Goal: Task Accomplishment & Management: Complete application form

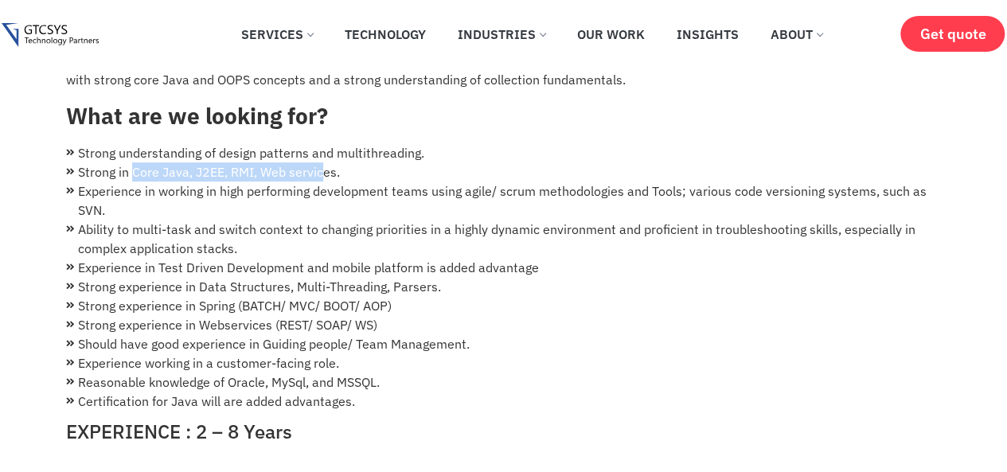
click at [128, 162] on li "Strong in Core Java, J2EE, RMI, Web services." at bounding box center [504, 171] width 876 height 19
click at [87, 162] on li "Strong in Core Java, J2EE, RMI, Web services." at bounding box center [504, 171] width 876 height 19
drag, startPoint x: 87, startPoint y: 151, endPoint x: 314, endPoint y: 144, distance: 227.1
click at [314, 162] on li "Strong in Core Java, J2EE, RMI, Web services." at bounding box center [504, 171] width 876 height 19
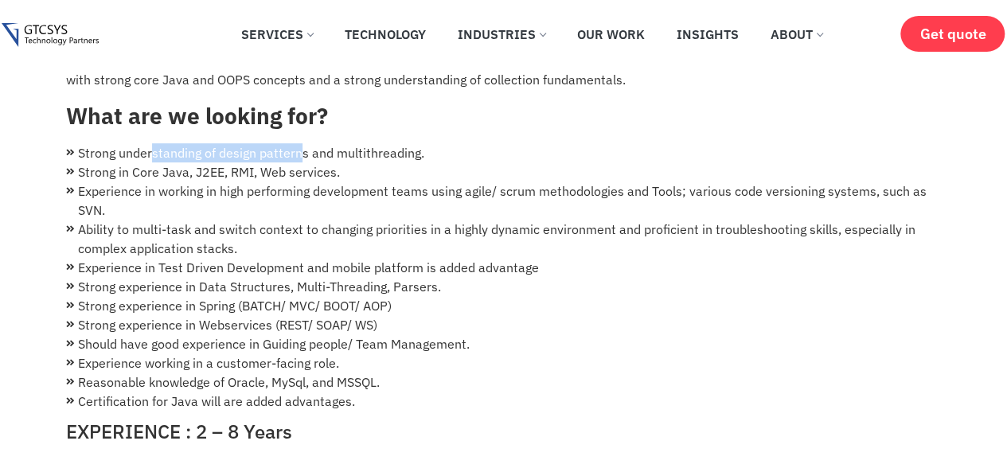
drag, startPoint x: 259, startPoint y: 143, endPoint x: 140, endPoint y: 143, distance: 118.7
click at [143, 143] on li "Strong understanding of design patterns and multithreading." at bounding box center [504, 152] width 876 height 19
click at [114, 162] on li "Strong in Core Java, J2EE, RMI, Web services." at bounding box center [504, 171] width 876 height 19
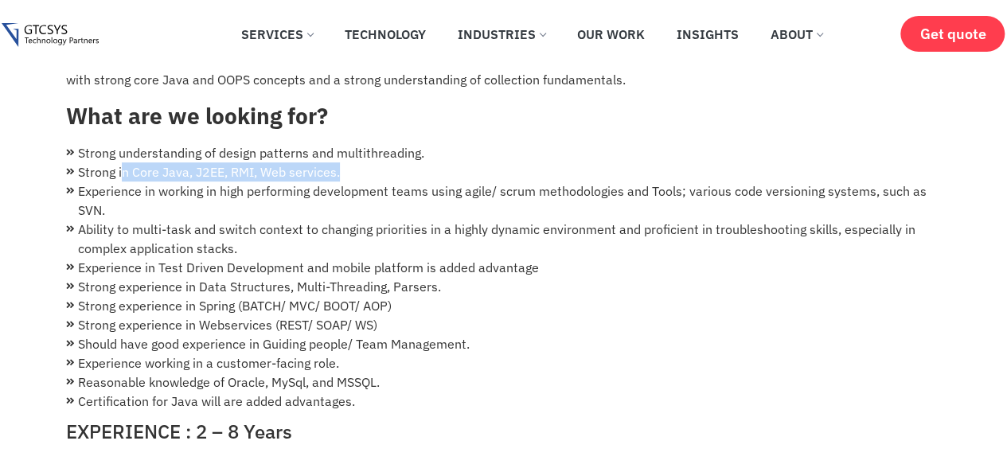
drag, startPoint x: 177, startPoint y: 162, endPoint x: 354, endPoint y: 158, distance: 176.9
click at [354, 162] on li "Strong in Core Java, J2EE, RMI, Web services." at bounding box center [504, 171] width 876 height 19
click at [138, 182] on li "Experience in working in high performing development teams using agile/ scrum m…" at bounding box center [504, 201] width 876 height 38
click at [136, 182] on li "Experience in working in high performing development teams using agile/ scrum m…" at bounding box center [504, 201] width 876 height 38
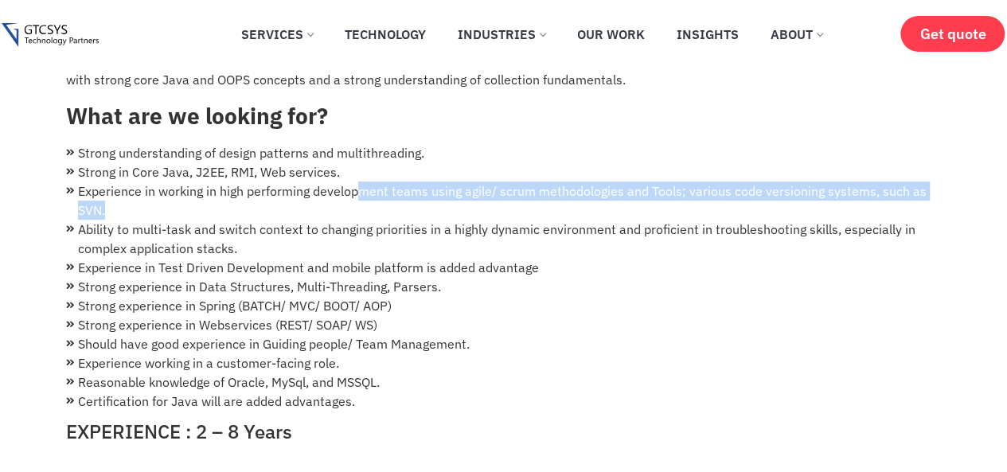
drag, startPoint x: 157, startPoint y: 184, endPoint x: 387, endPoint y: 163, distance: 231.1
click at [381, 182] on li "Experience in working in high performing development teams using agile/ scrum m…" at bounding box center [504, 201] width 876 height 38
click at [387, 182] on li "Experience in working in high performing development teams using agile/ scrum m…" at bounding box center [504, 201] width 876 height 38
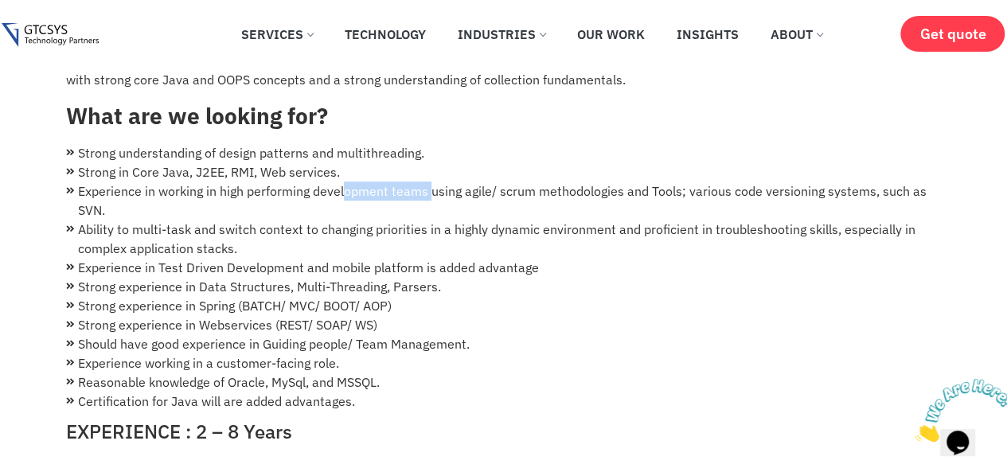
drag, startPoint x: 346, startPoint y: 178, endPoint x: 527, endPoint y: 176, distance: 180.8
click at [527, 182] on li "Experience in working in high performing development teams using agile/ scrum m…" at bounding box center [504, 201] width 876 height 38
click at [522, 182] on li "Experience in working in high performing development teams using agile/ scrum m…" at bounding box center [504, 201] width 876 height 38
drag, startPoint x: 518, startPoint y: 177, endPoint x: 395, endPoint y: 176, distance: 123.4
click at [395, 182] on li "Experience in working in high performing development teams using agile/ scrum m…" at bounding box center [504, 201] width 876 height 38
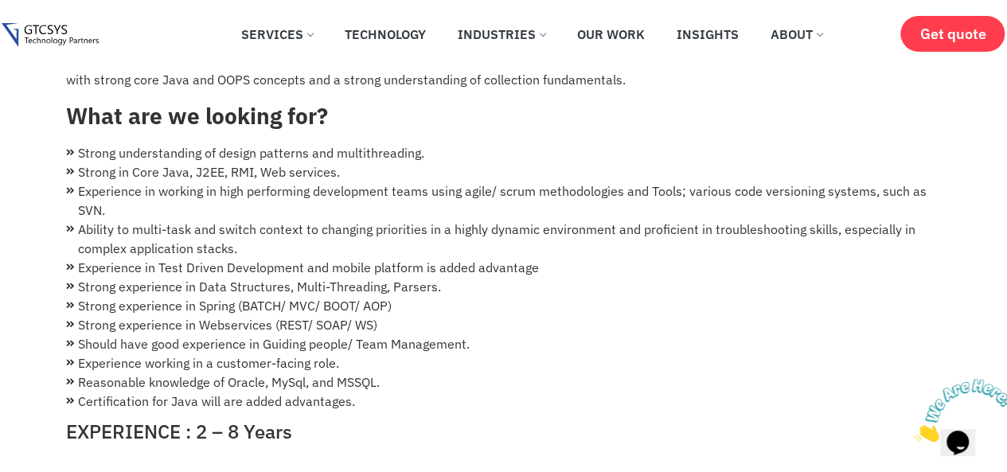
click at [389, 182] on li "Experience in working in high performing development teams using agile/ scrum m…" at bounding box center [504, 201] width 876 height 38
drag, startPoint x: 377, startPoint y: 214, endPoint x: 233, endPoint y: 200, distance: 144.9
click at [298, 220] on li "Ability to multi-task and switch context to changing priorities in a highly dyn…" at bounding box center [504, 239] width 876 height 38
click at [175, 189] on li "Experience in working in high performing development teams using agile/ scrum m…" at bounding box center [504, 201] width 876 height 38
drag, startPoint x: 137, startPoint y: 215, endPoint x: 360, endPoint y: 214, distance: 223.0
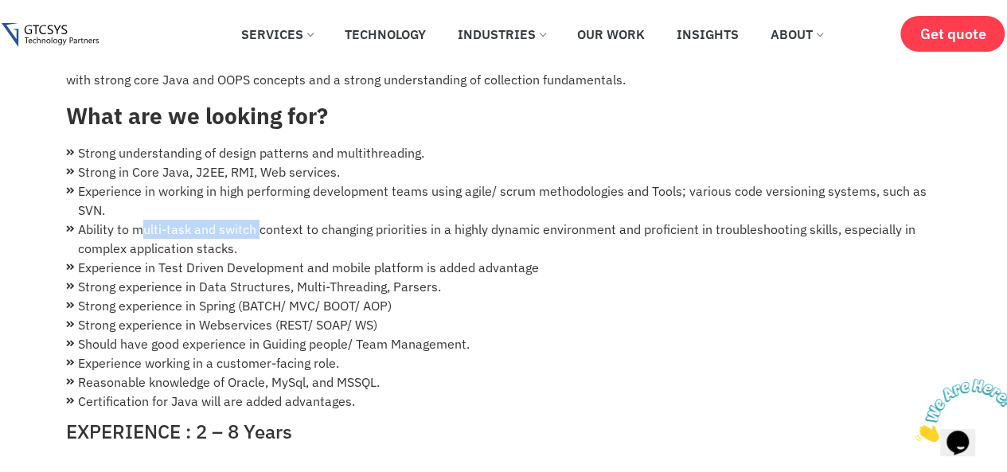
click at [360, 220] on li "Ability to multi-task and switch context to changing priorities in a highly dyn…" at bounding box center [504, 239] width 876 height 38
click at [322, 258] on li "Experience in Test Driven Development and mobile platform is added advantage" at bounding box center [504, 267] width 876 height 19
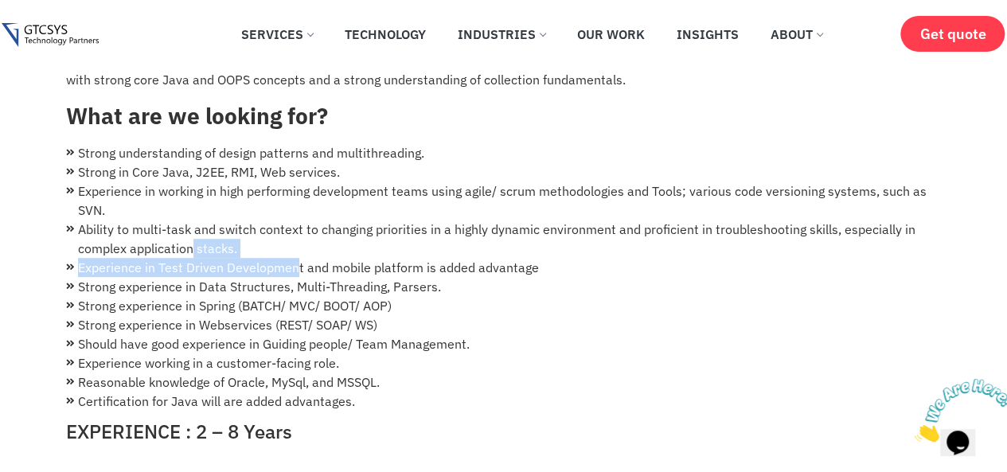
drag, startPoint x: 284, startPoint y: 244, endPoint x: 198, endPoint y: 227, distance: 88.6
click at [194, 233] on ul "Strong understanding of design patterns and multithreading. Strong in Core Java…" at bounding box center [504, 277] width 876 height 268
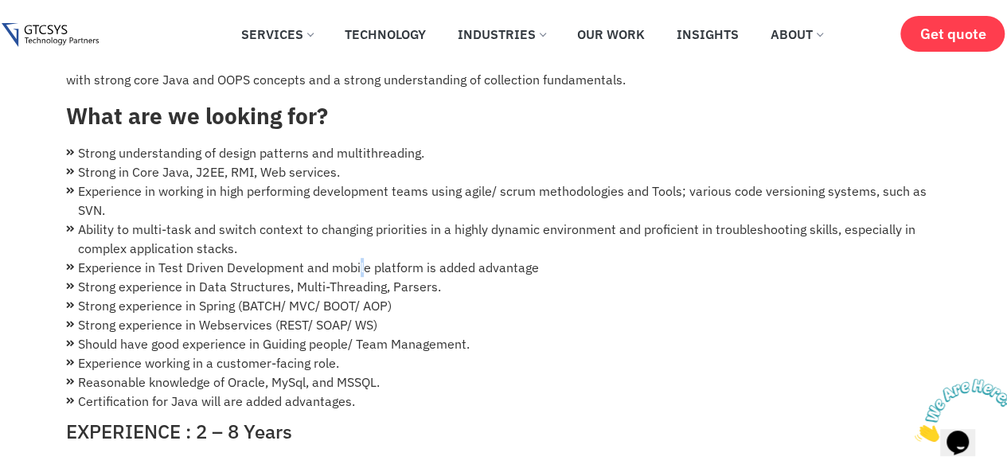
click at [360, 258] on li "Experience in Test Driven Development and mobile platform is added advantage" at bounding box center [504, 267] width 876 height 19
drag, startPoint x: 255, startPoint y: 267, endPoint x: 241, endPoint y: 262, distance: 14.4
click at [245, 277] on li "Strong experience in Data Structures, Multi-Threading, Parsers." at bounding box center [504, 286] width 876 height 19
drag, startPoint x: 261, startPoint y: 248, endPoint x: 491, endPoint y: 295, distance: 234.3
click at [280, 258] on li "Experience in Test Driven Development and mobile platform is added advantage" at bounding box center [504, 267] width 876 height 19
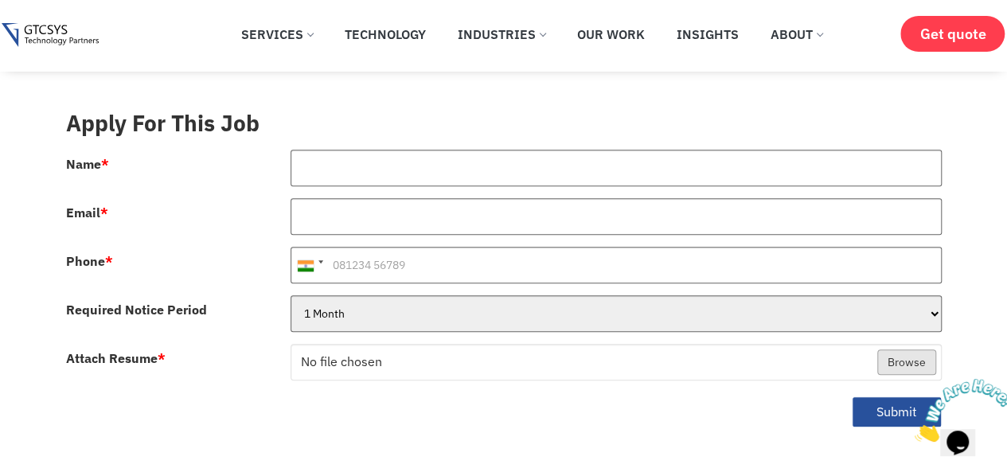
scroll to position [557, 0]
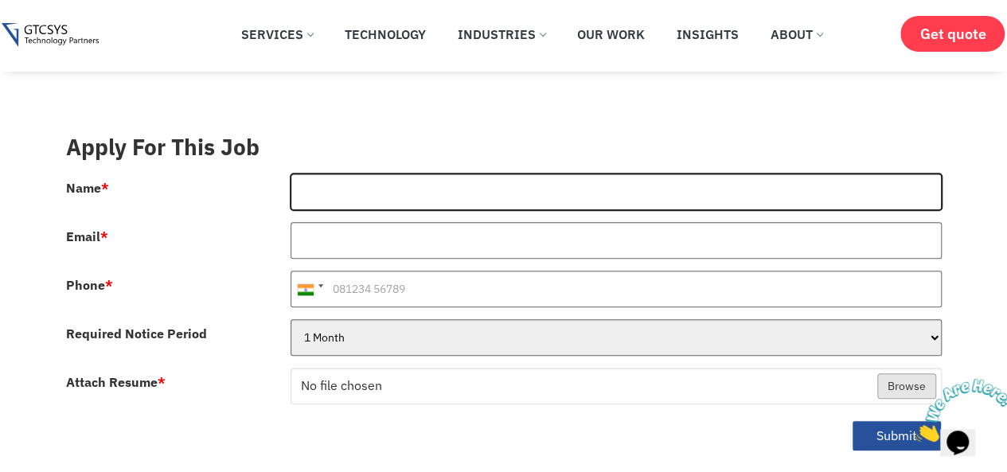
click at [352, 178] on input "Name *" at bounding box center [616, 192] width 651 height 37
type input "[PERSON_NAME]"
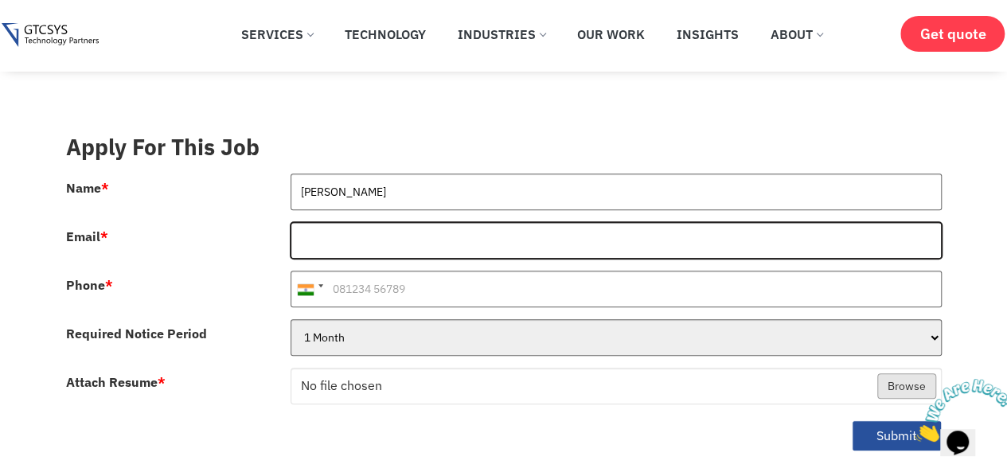
click at [317, 222] on input "Email *" at bounding box center [616, 240] width 651 height 37
type input "[EMAIL_ADDRESS][DOMAIN_NAME]"
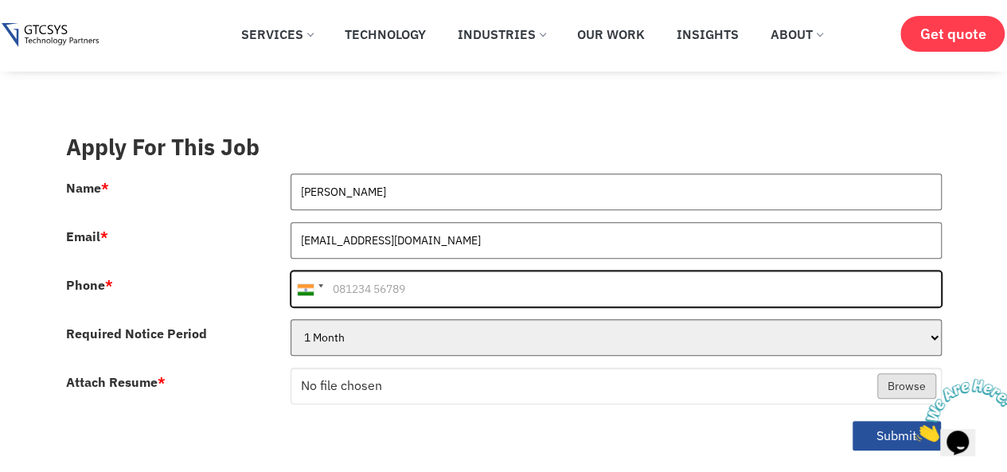
click at [346, 271] on input "Phone *" at bounding box center [616, 289] width 651 height 37
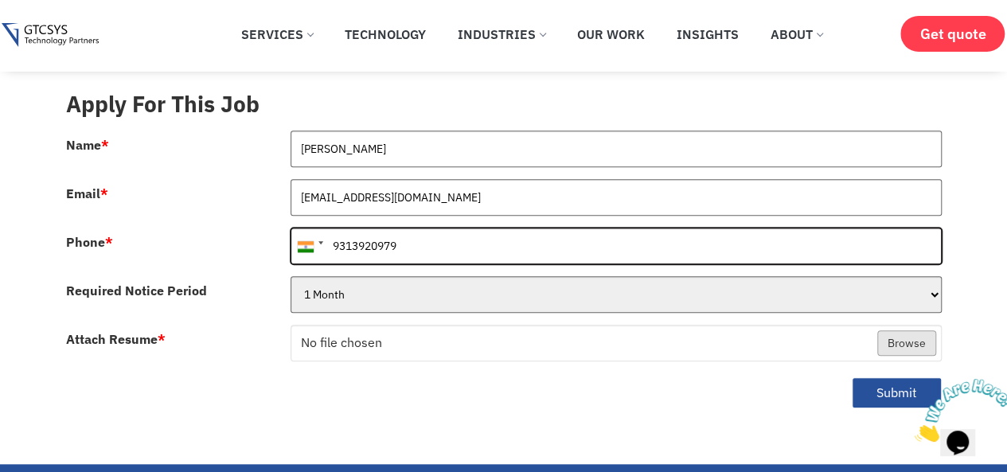
scroll to position [637, 0]
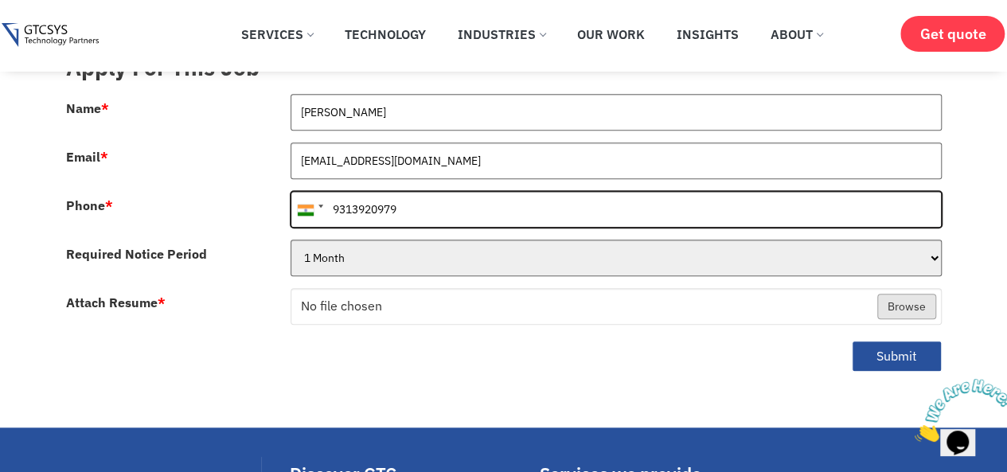
type input "9313920979"
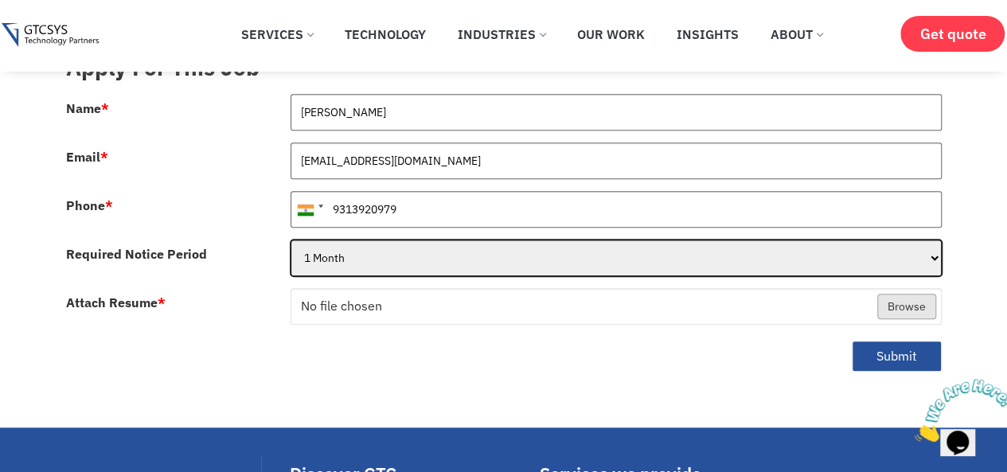
click at [361, 245] on select "1 Month 2 Months 3Months" at bounding box center [616, 258] width 651 height 37
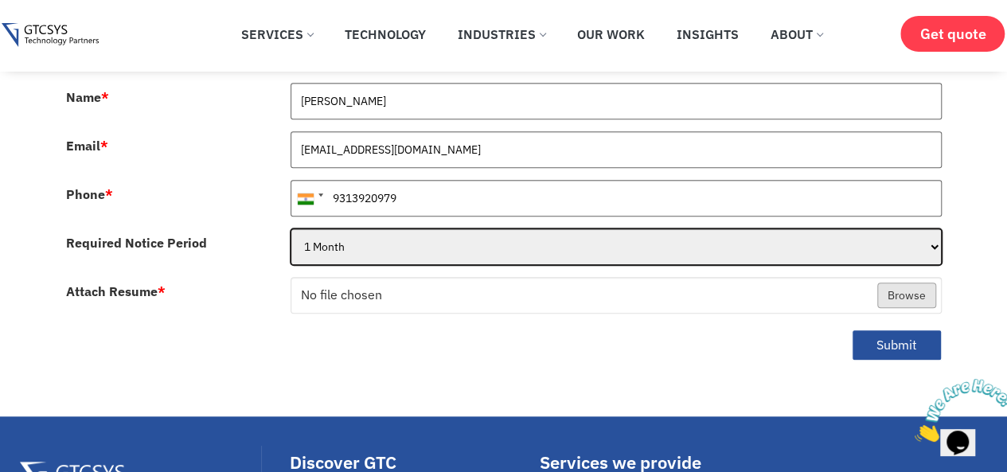
scroll to position [796, 0]
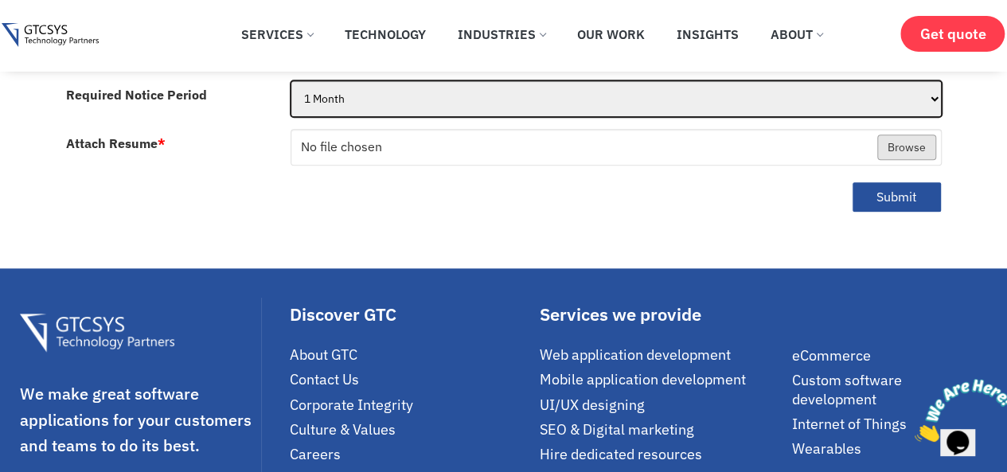
click at [385, 89] on select "1 Month 2 Months 3Months" at bounding box center [616, 98] width 651 height 37
click at [291, 80] on select "1 Month 2 Months 3Months" at bounding box center [616, 98] width 651 height 37
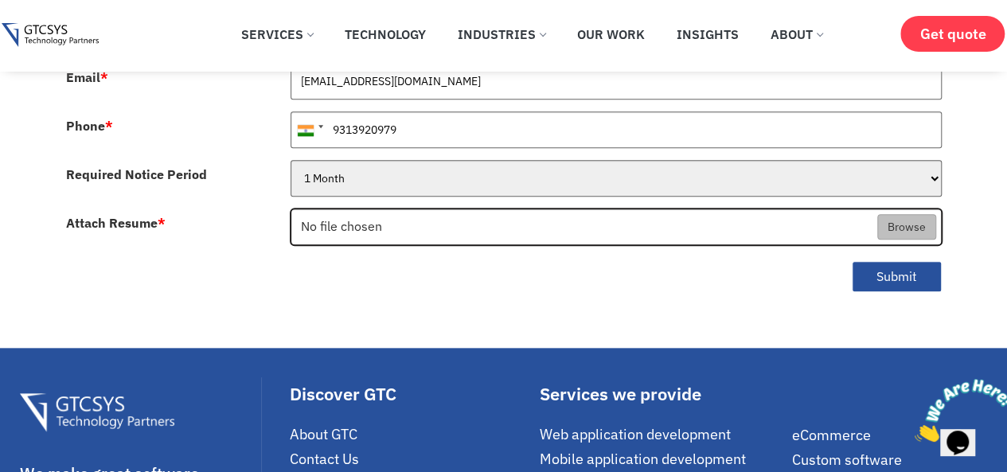
click at [343, 209] on input "Attach Resume *" at bounding box center [616, 227] width 650 height 37
type input "C:\fakepath\[PERSON_NAME] Resume.pdf"
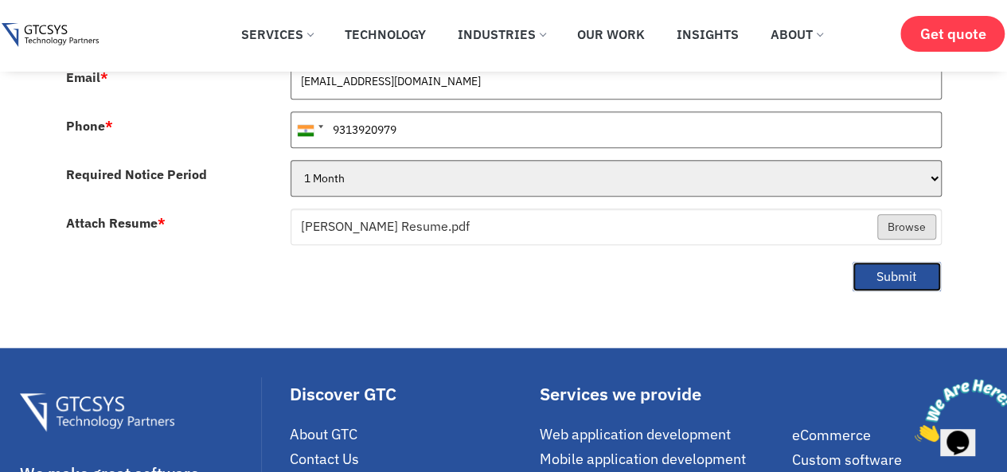
click at [880, 261] on button "Submit" at bounding box center [897, 276] width 90 height 31
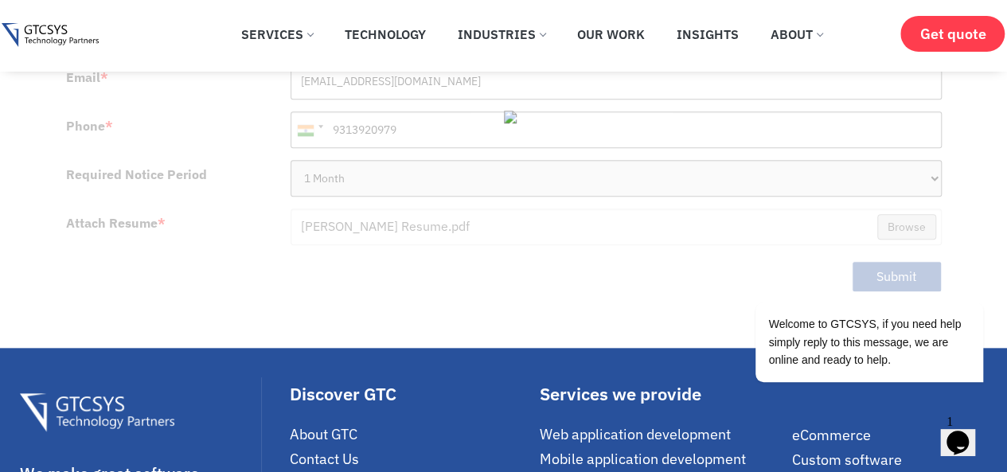
scroll to position [876, 0]
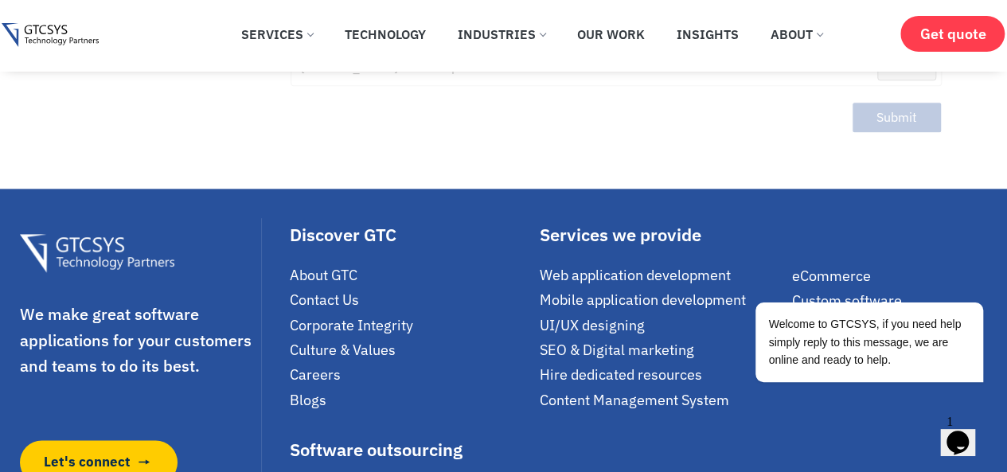
click at [337, 291] on span "Contact Us" at bounding box center [324, 300] width 69 height 18
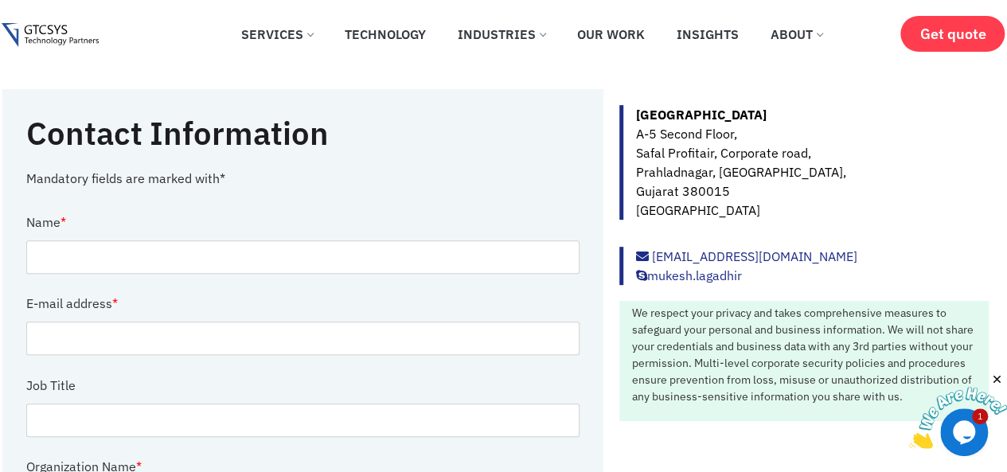
scroll to position [239, 0]
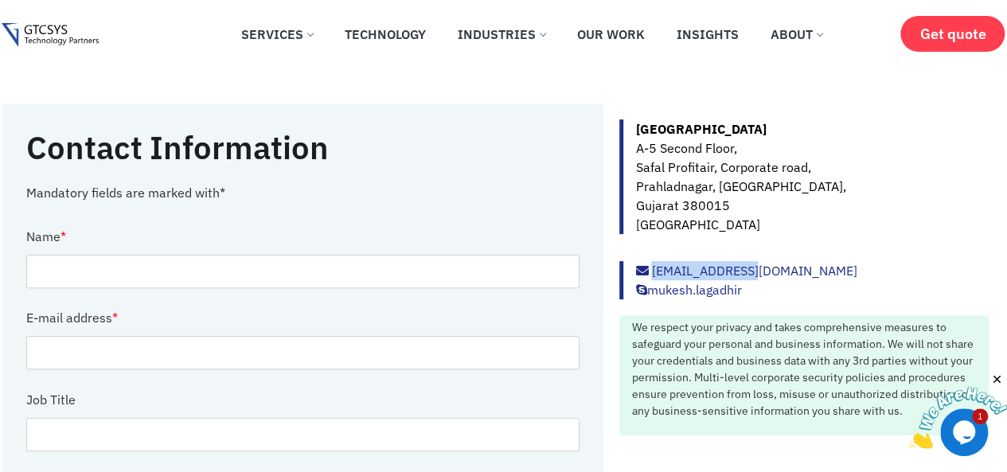
drag, startPoint x: 752, startPoint y: 272, endPoint x: 651, endPoint y: 257, distance: 101.4
copy link "[EMAIL_ADDRESS][DOMAIN_NAME]"
click at [776, 268] on div "info@gtcsys.com mukesh.lagadhir" at bounding box center [805, 280] width 370 height 38
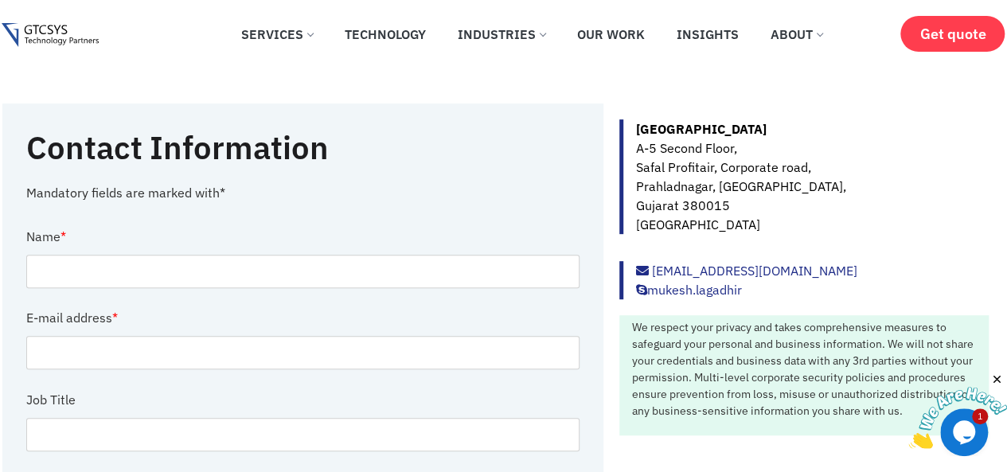
click at [686, 272] on link "[EMAIL_ADDRESS][DOMAIN_NAME]" at bounding box center [746, 271] width 221 height 16
click at [675, 269] on link "[EMAIL_ADDRESS][DOMAIN_NAME]" at bounding box center [746, 271] width 221 height 16
